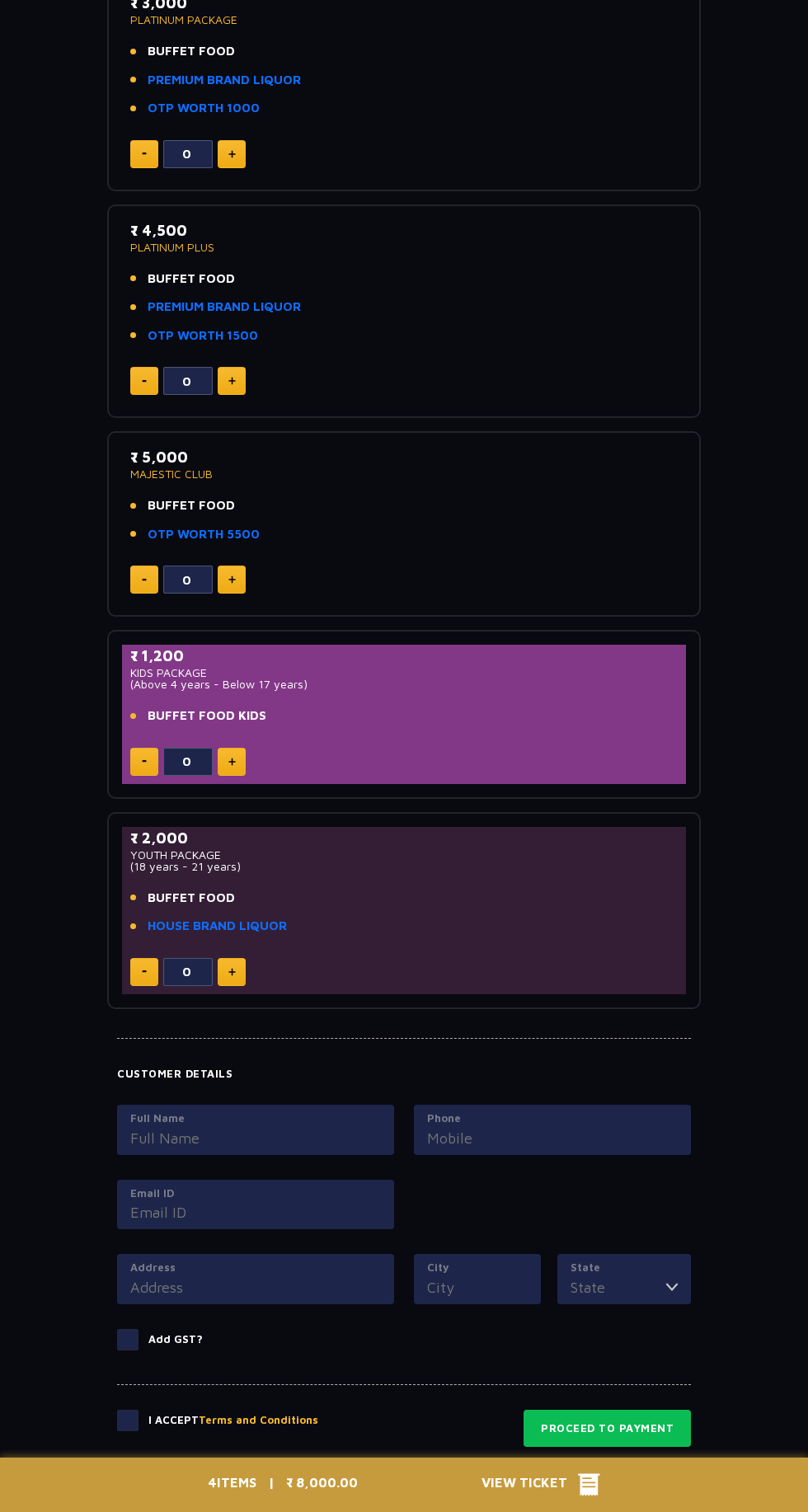
scroll to position [857, 0]
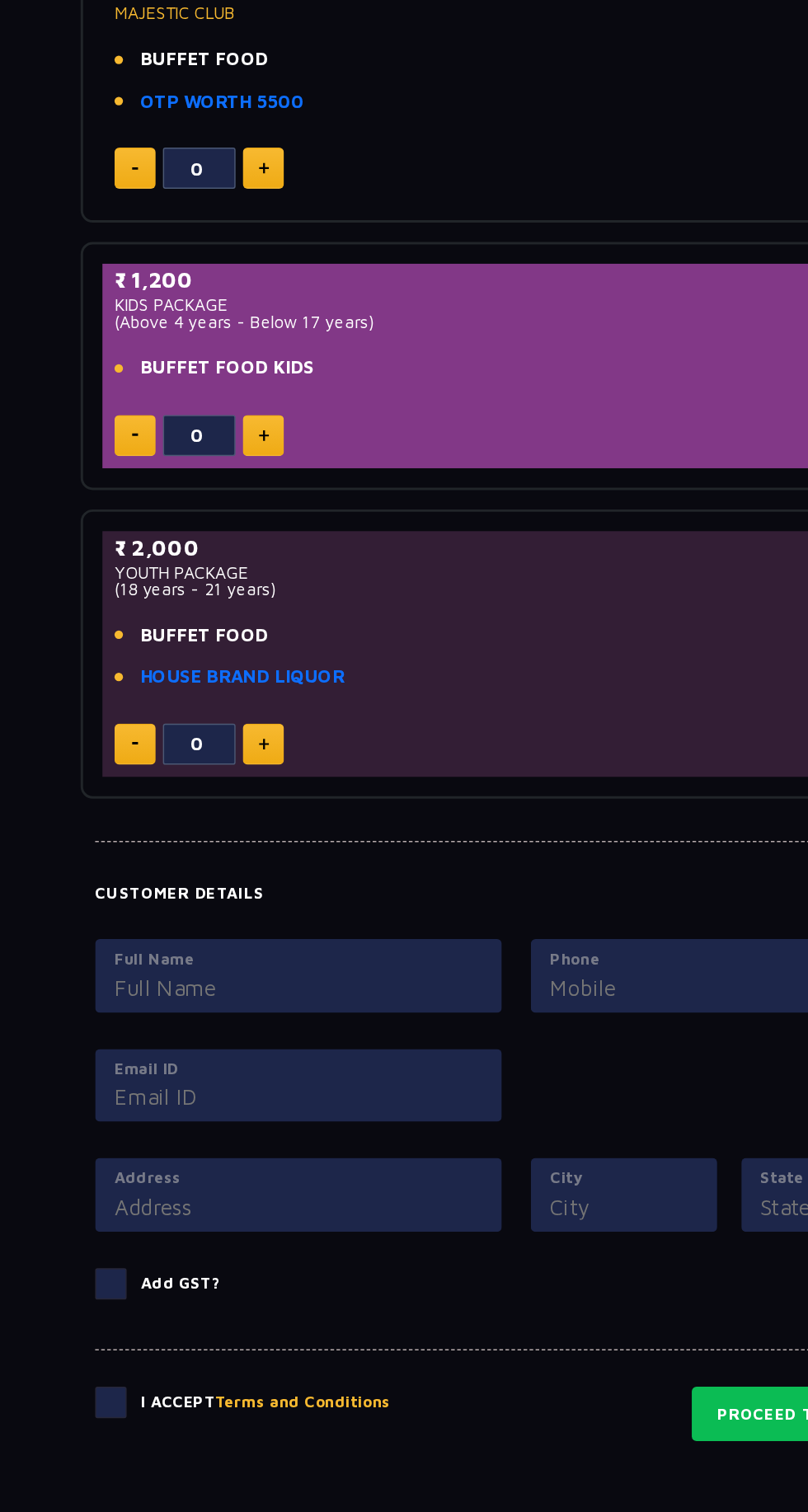
click at [251, 1330] on button "Terms and Conditions" at bounding box center [258, 1326] width 120 height 17
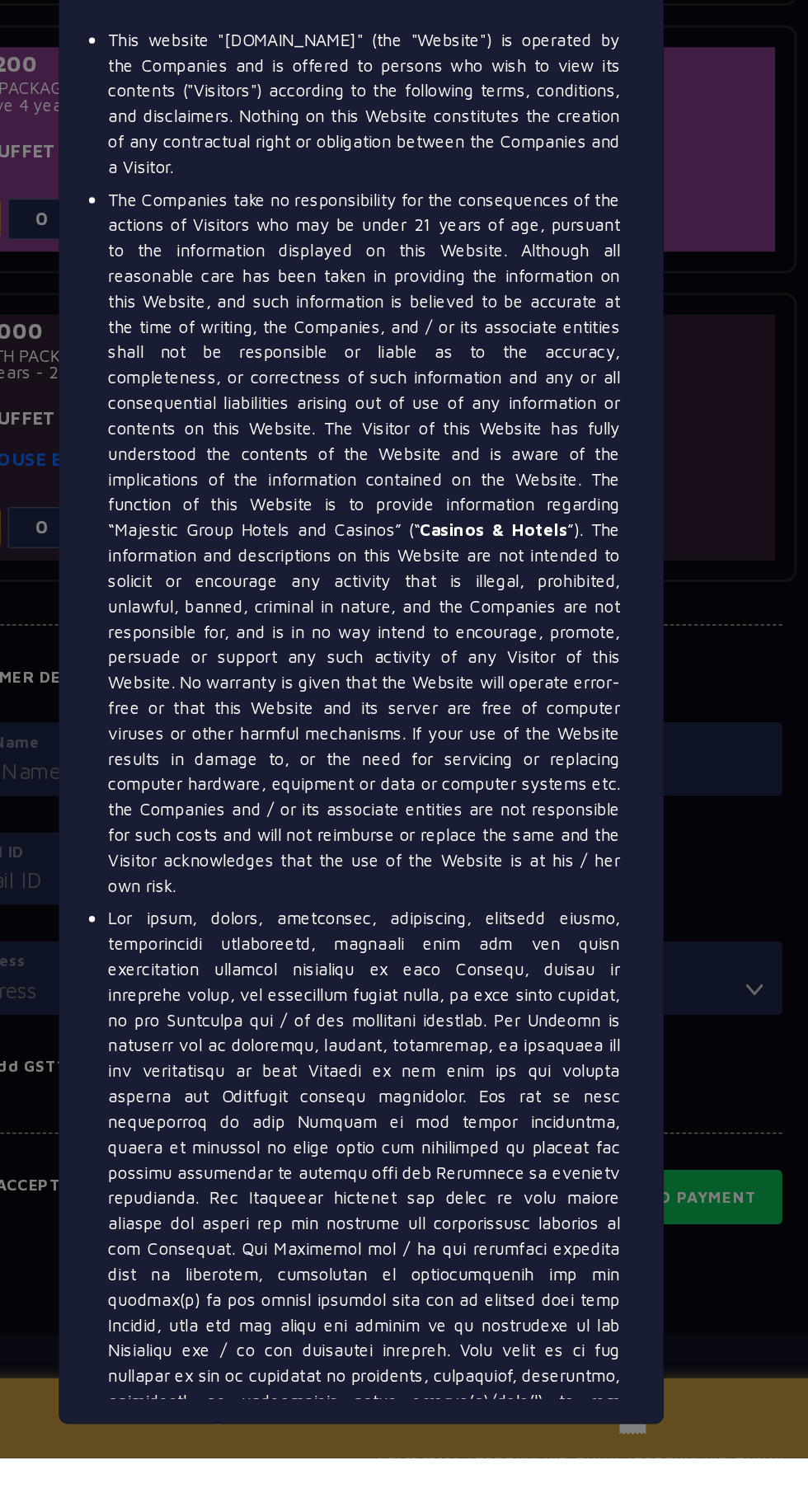
scroll to position [893, 0]
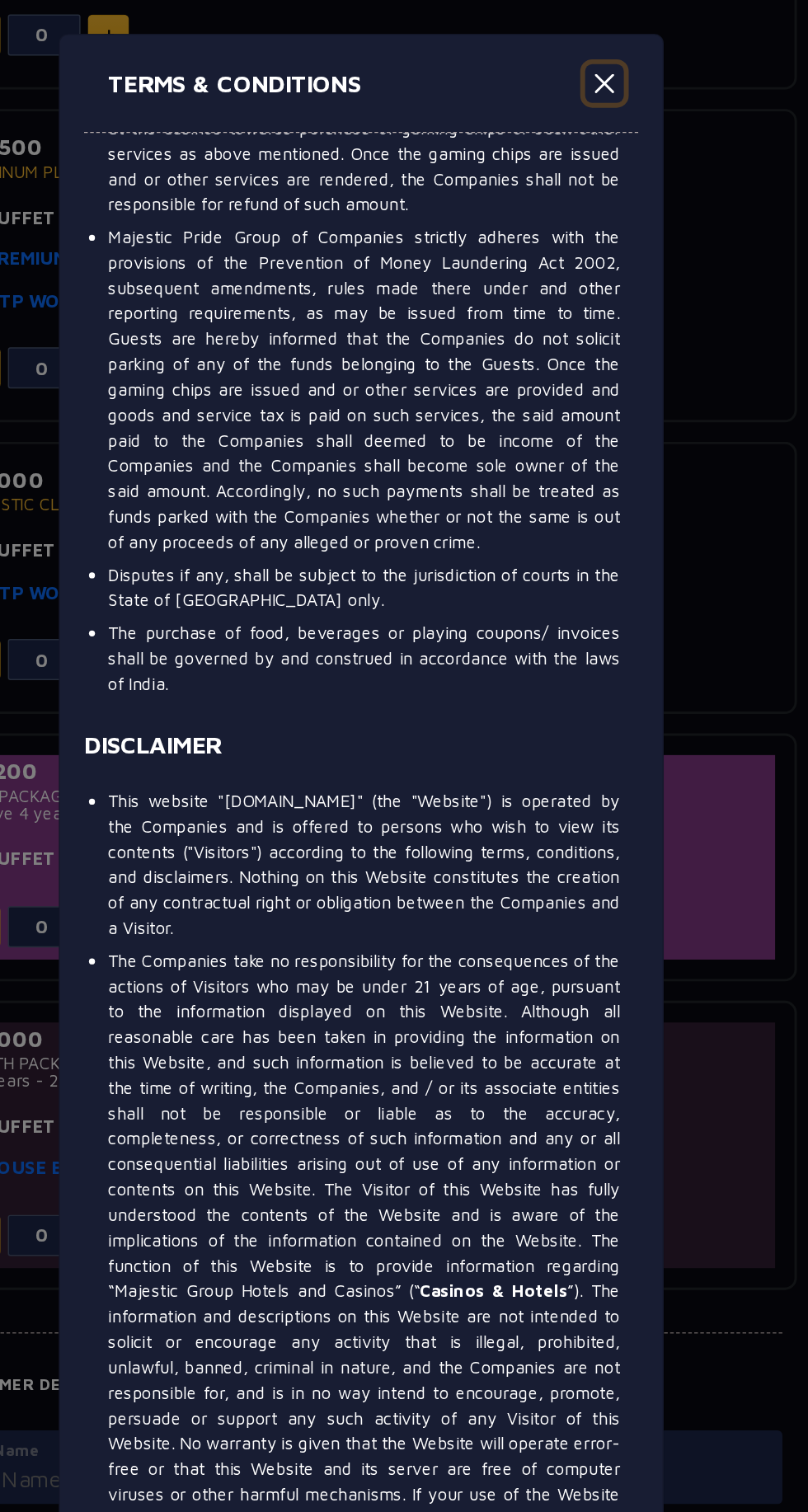
click at [570, 56] on button "Close" at bounding box center [570, 57] width 27 height 27
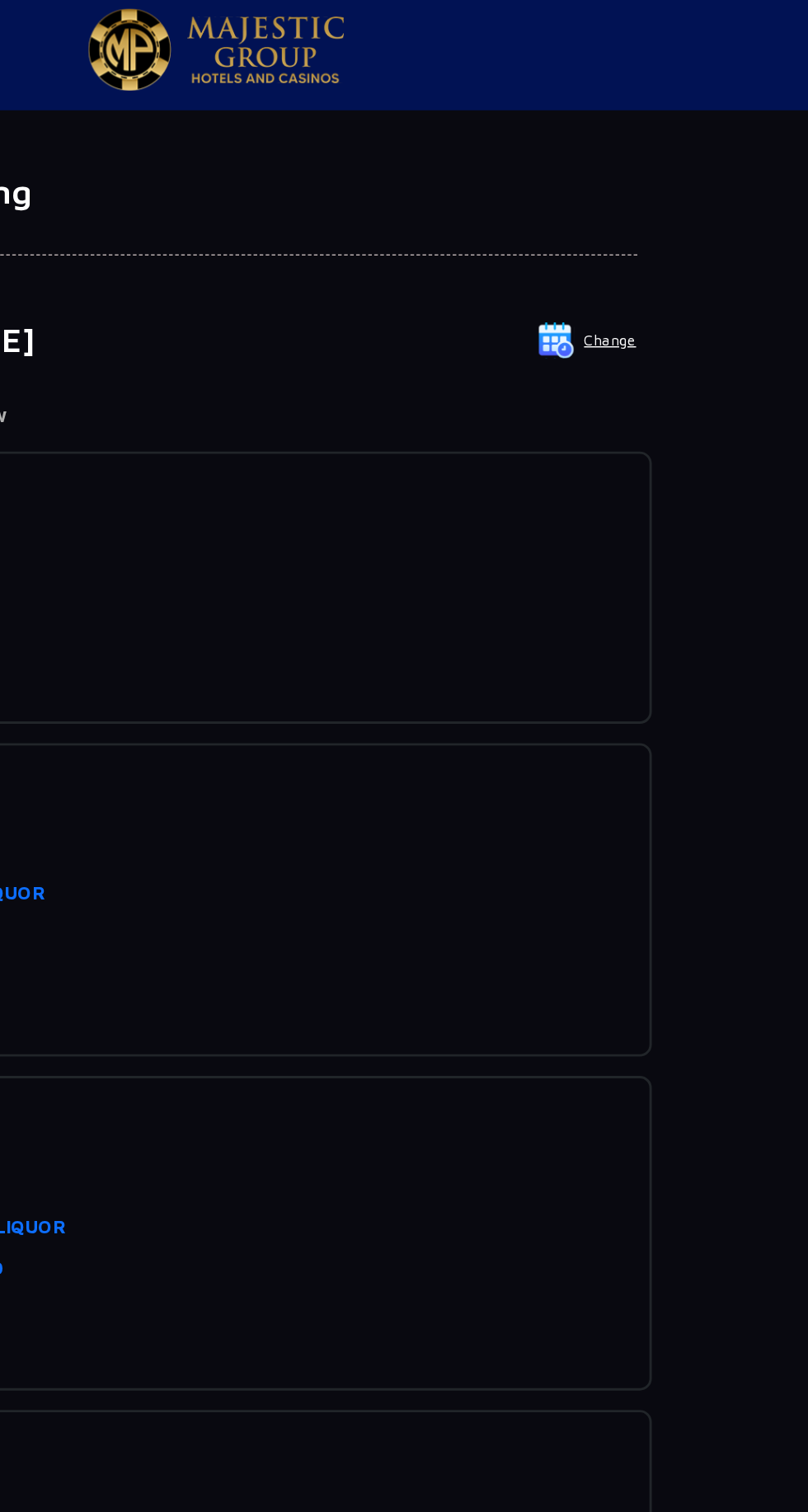
scroll to position [0, 0]
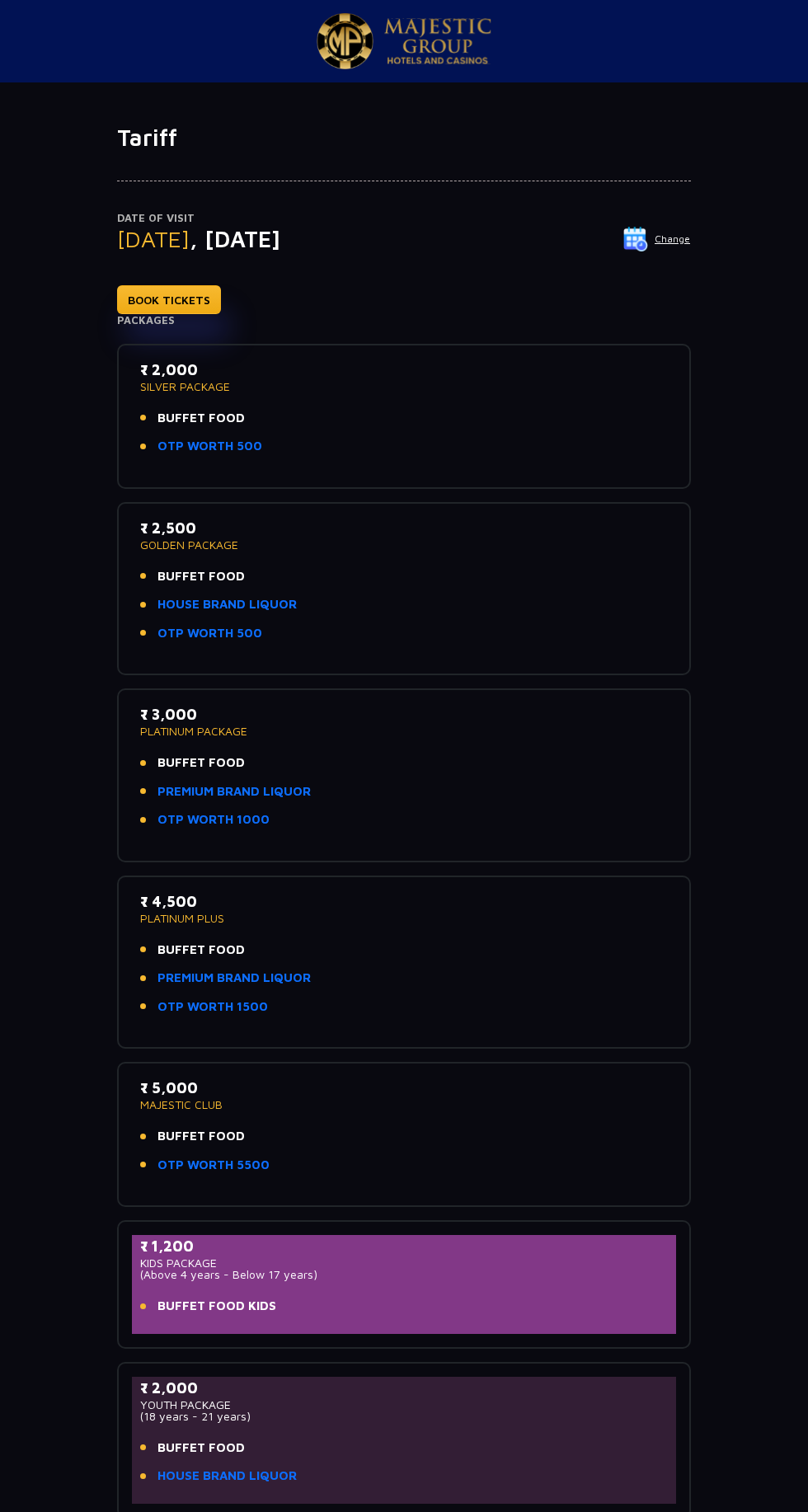
scroll to position [165, 0]
